Goal: Information Seeking & Learning: Learn about a topic

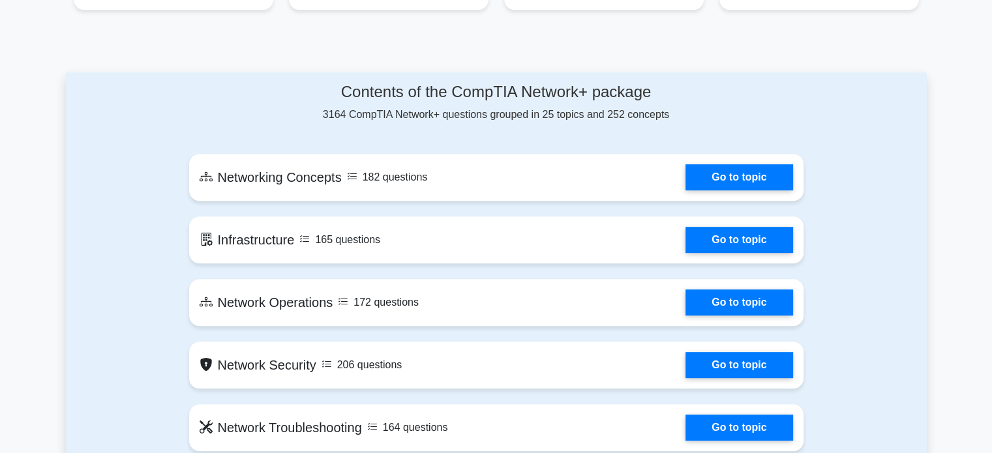
scroll to position [602, 0]
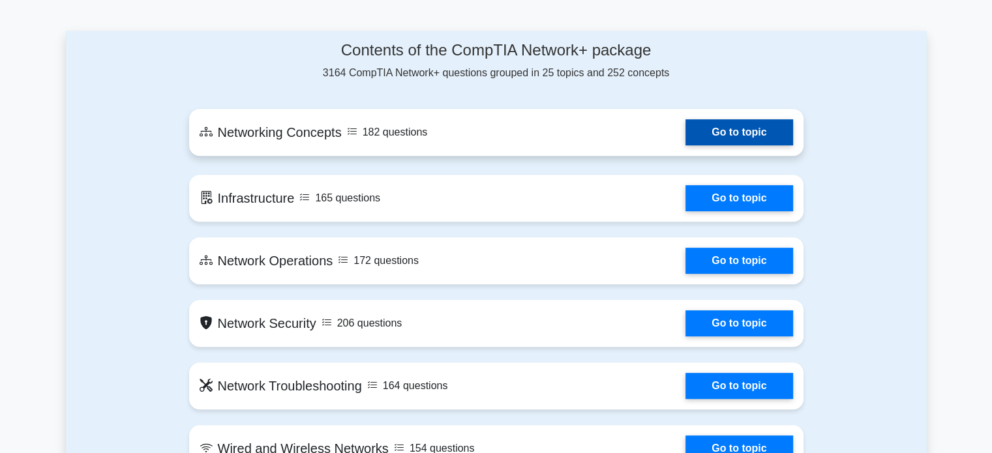
click at [737, 136] on link "Go to topic" at bounding box center [738, 132] width 107 height 26
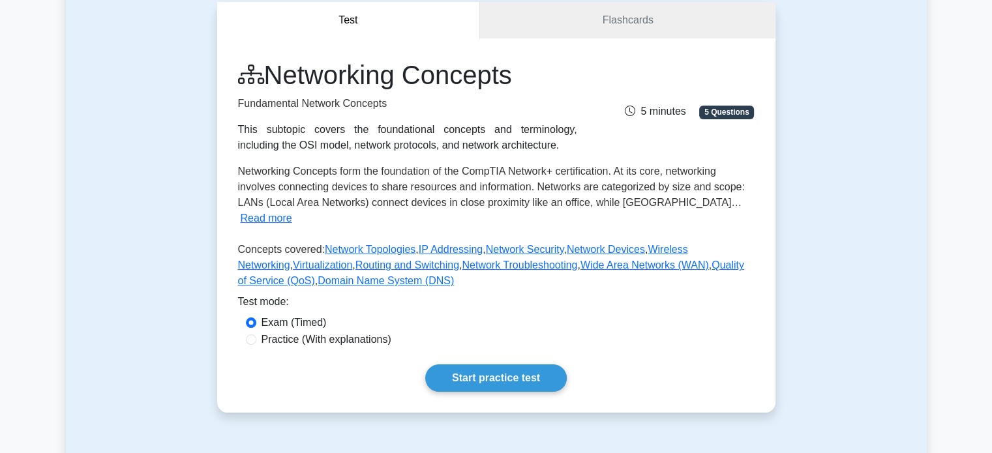
scroll to position [120, 0]
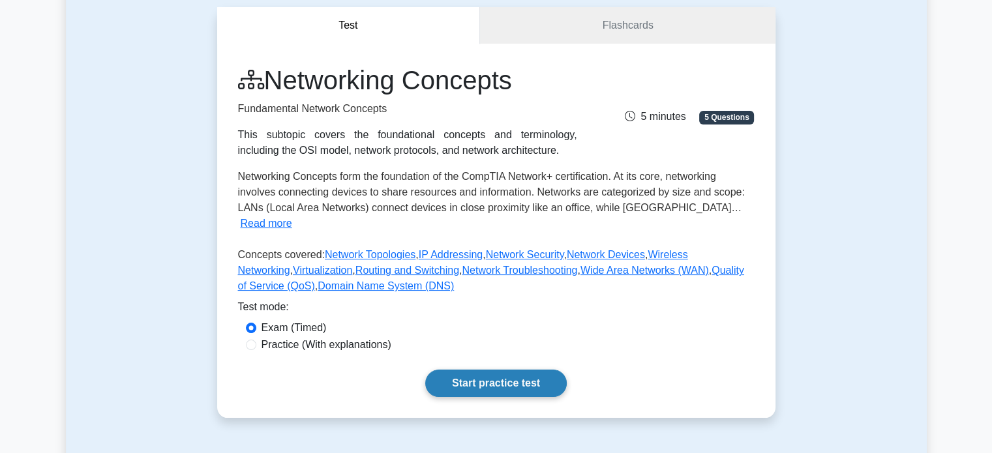
click at [520, 370] on link "Start practice test" at bounding box center [495, 383] width 141 height 27
